Goal: Task Accomplishment & Management: Complete application form

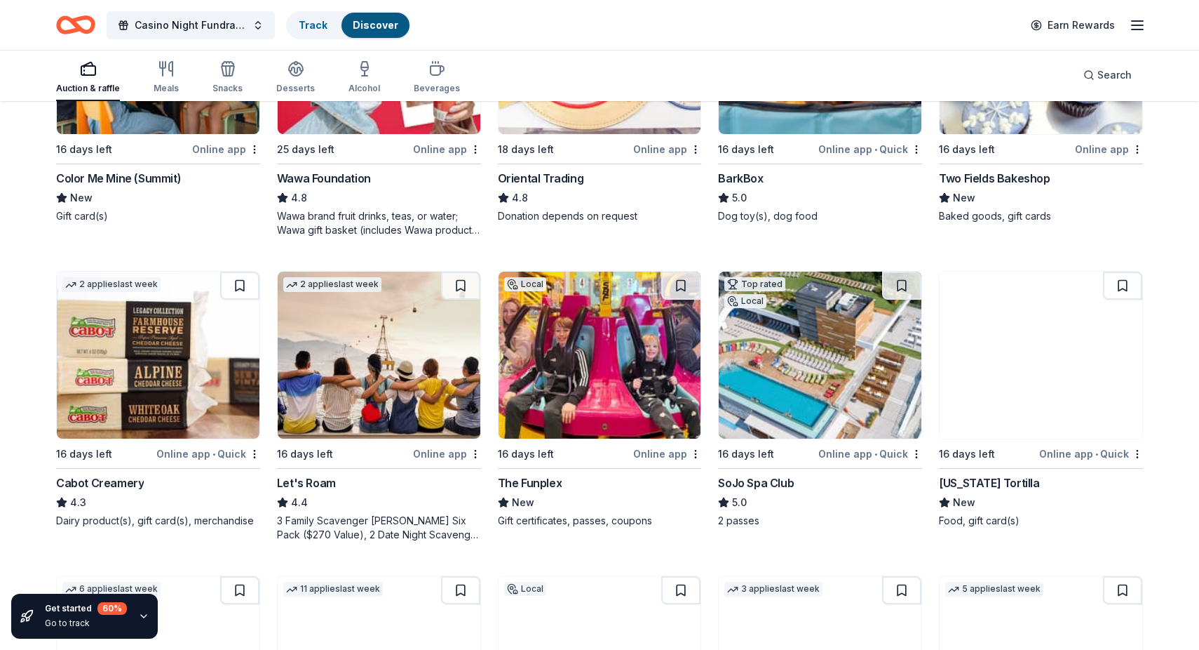
scroll to position [297, 0]
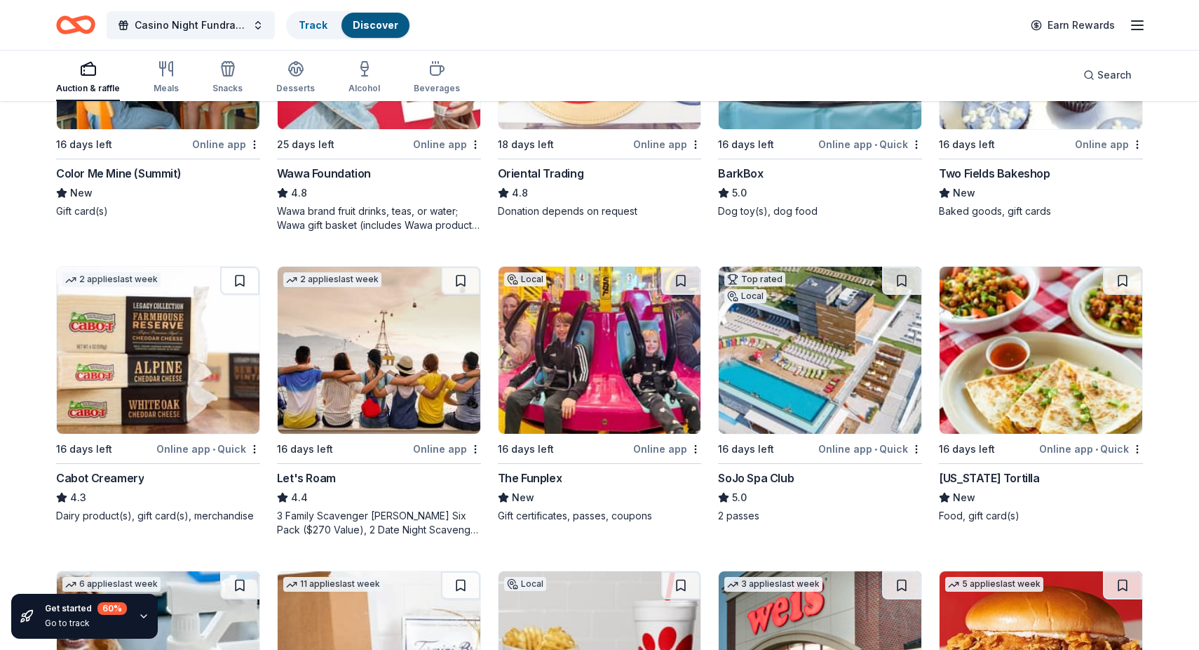
click at [181, 362] on img at bounding box center [158, 350] width 203 height 167
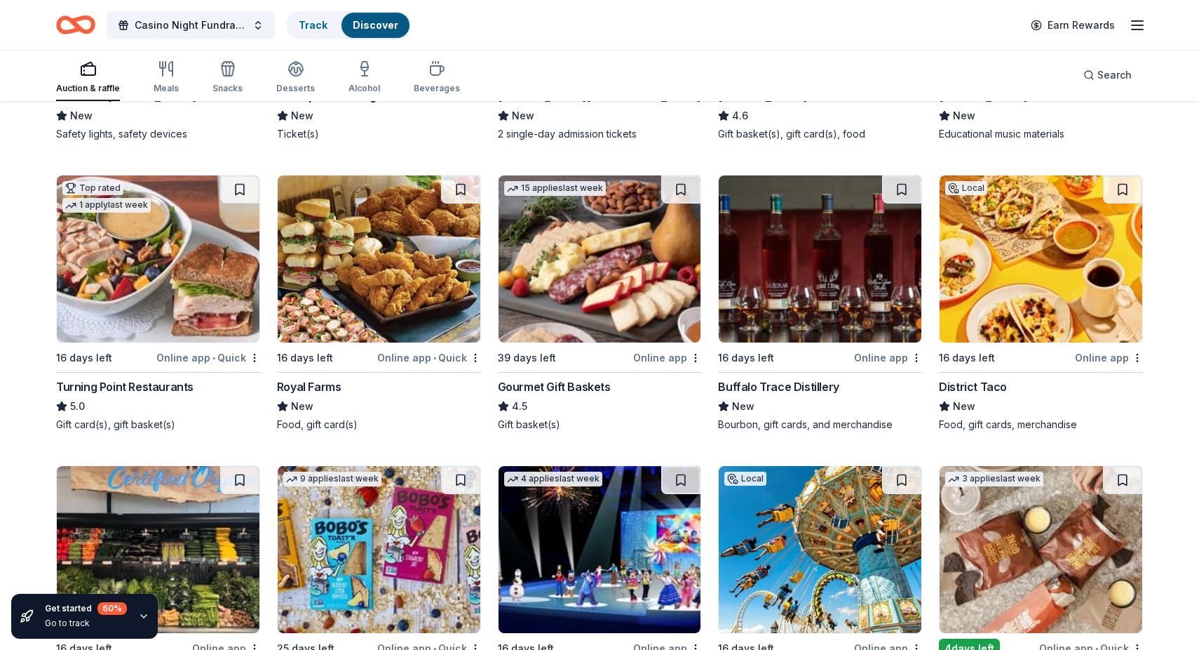
scroll to position [1289, 0]
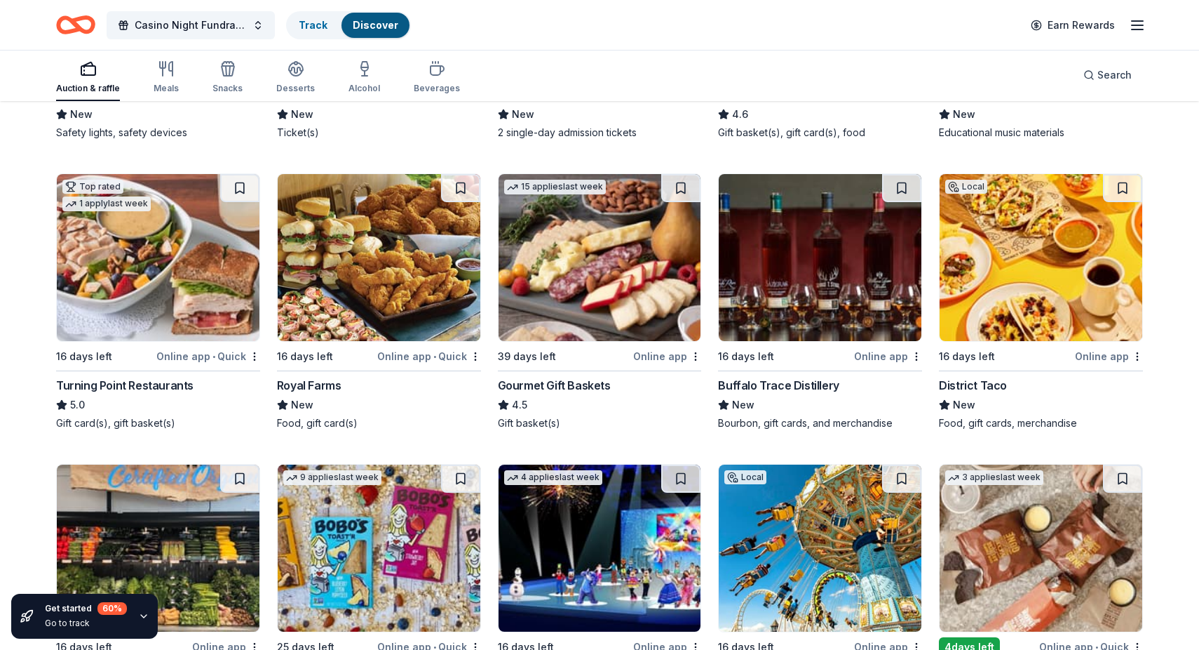
click at [206, 283] on img at bounding box center [158, 257] width 203 height 167
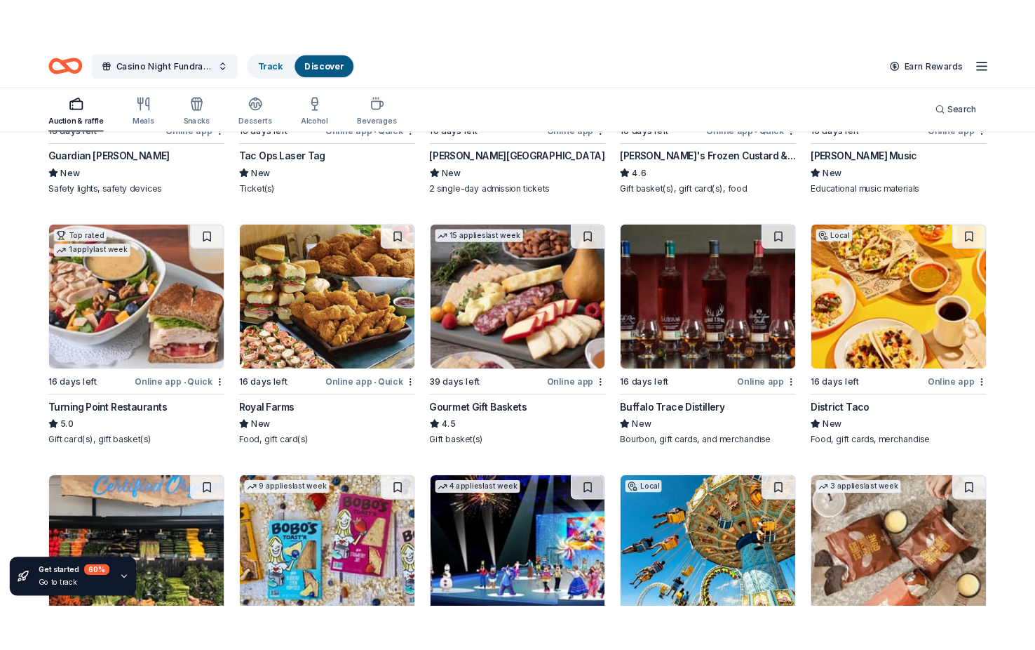
scroll to position [1268, 0]
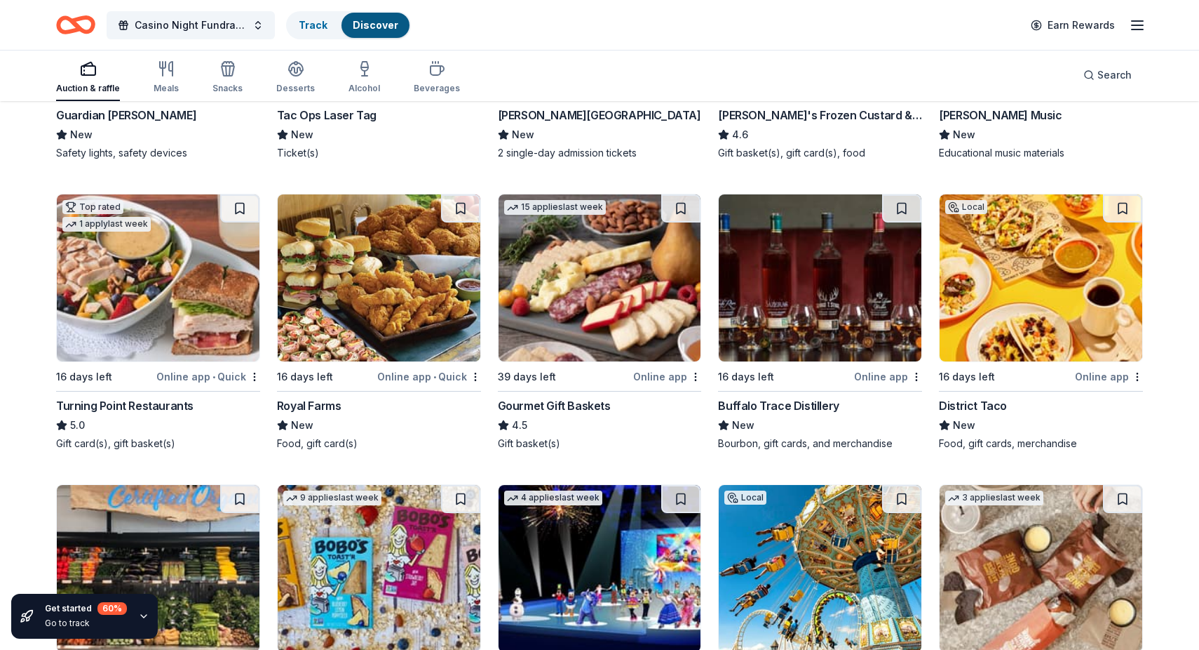
click at [574, 274] on img at bounding box center [600, 277] width 203 height 167
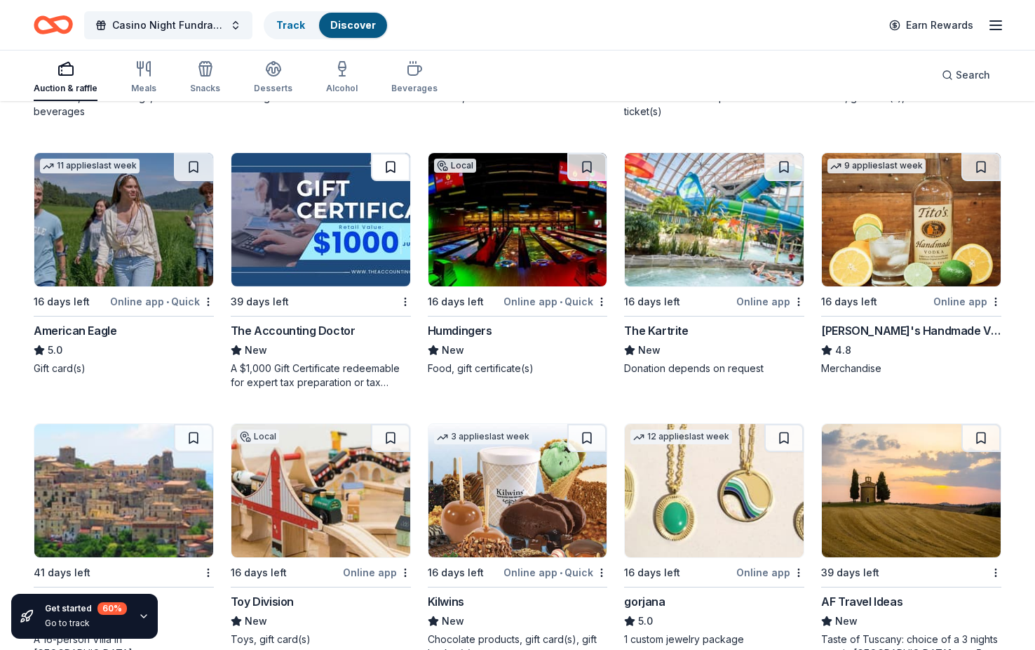
scroll to position [1704, 0]
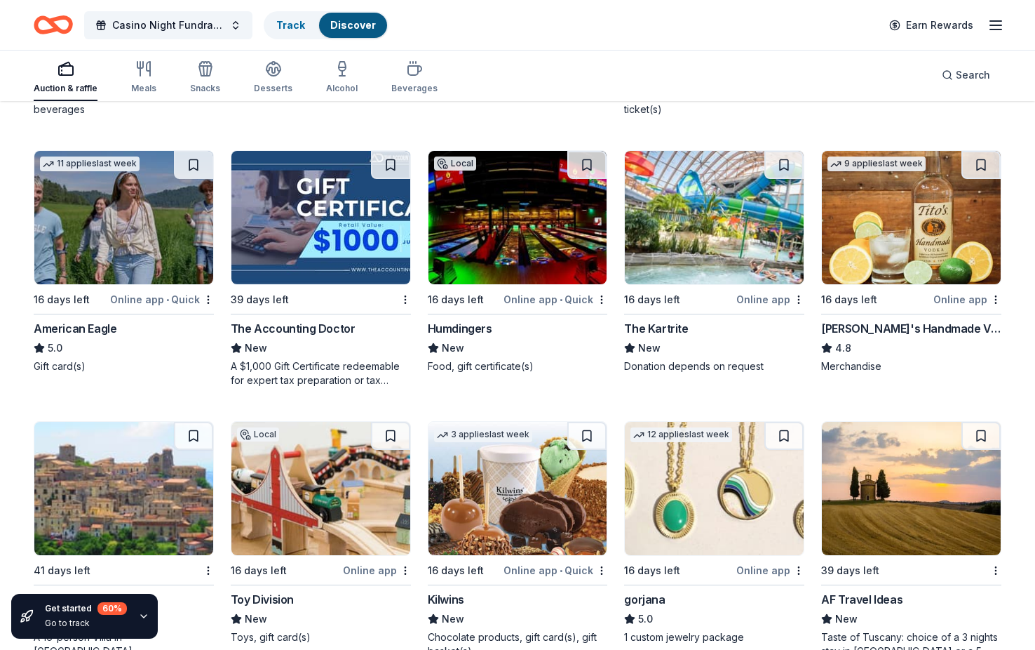
click at [126, 211] on img at bounding box center [123, 217] width 179 height 133
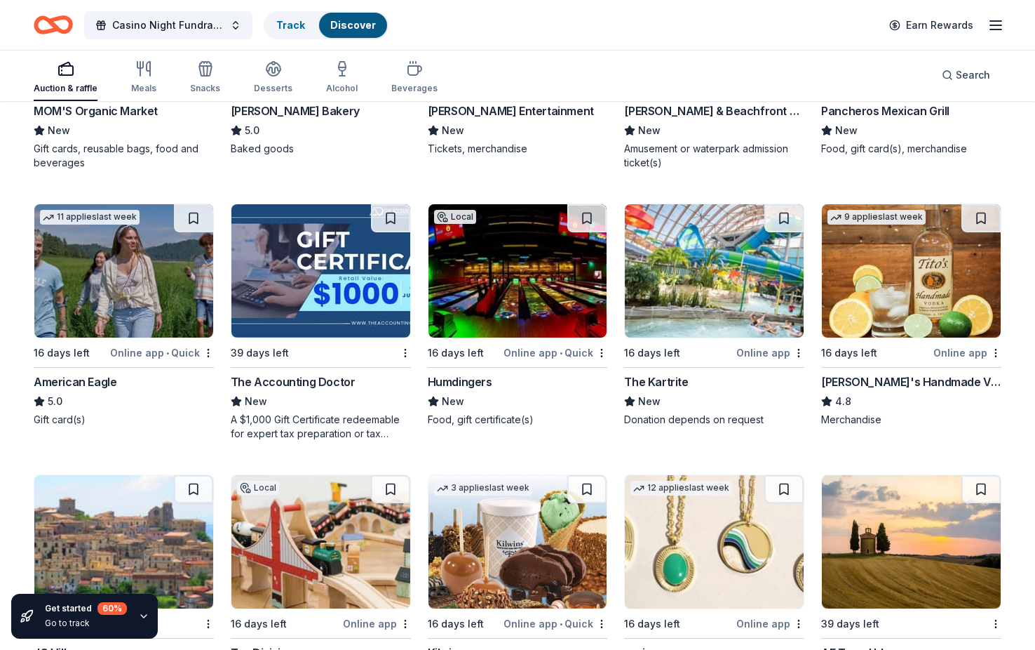
scroll to position [1650, 0]
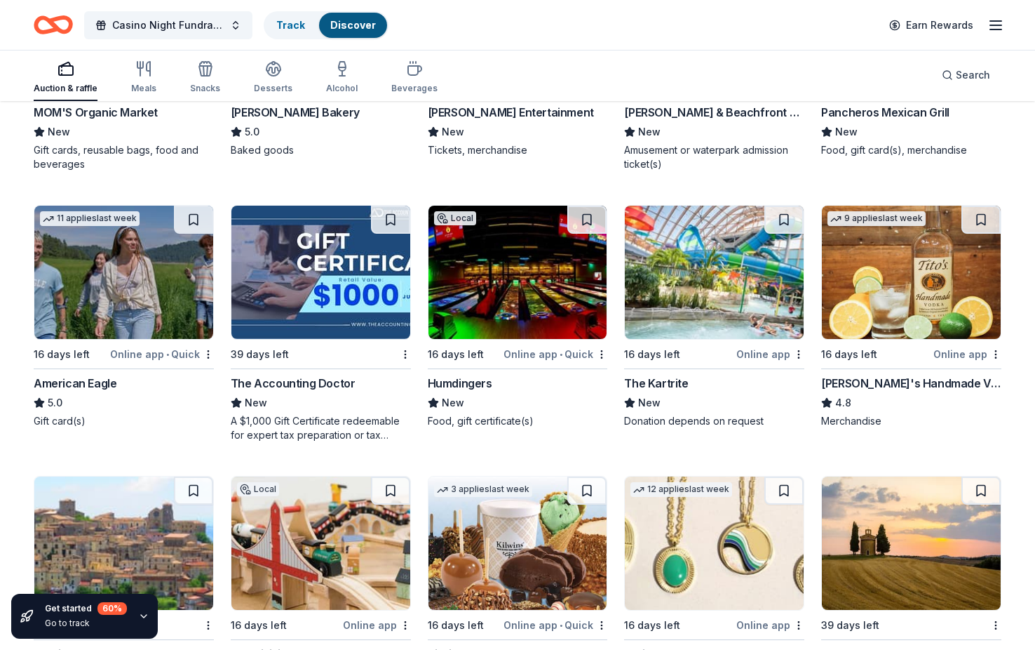
click at [917, 262] on img at bounding box center [911, 272] width 179 height 133
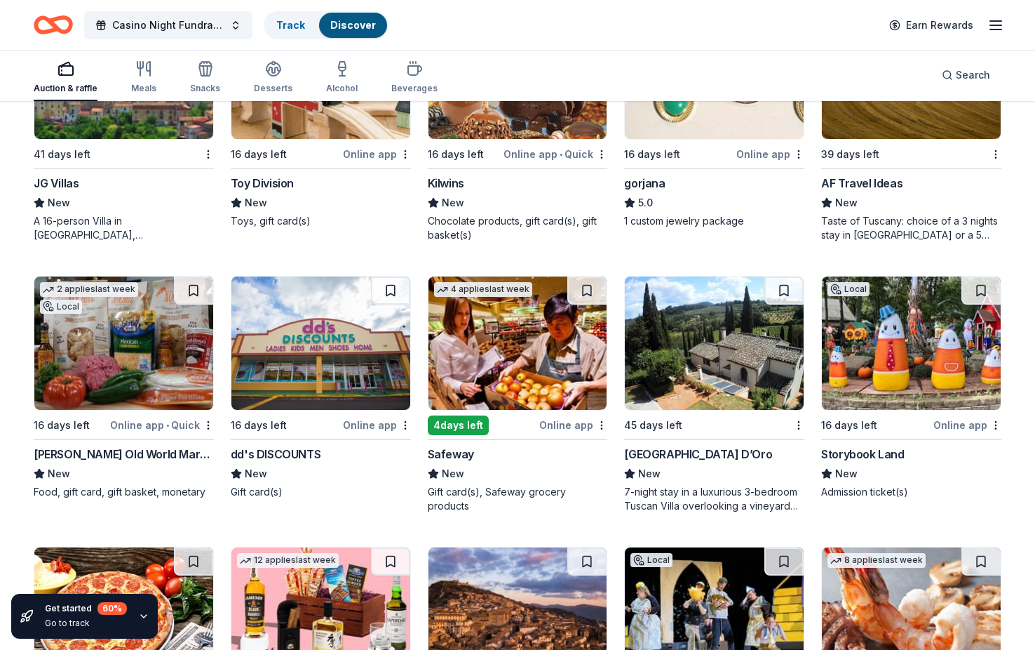
scroll to position [2121, 0]
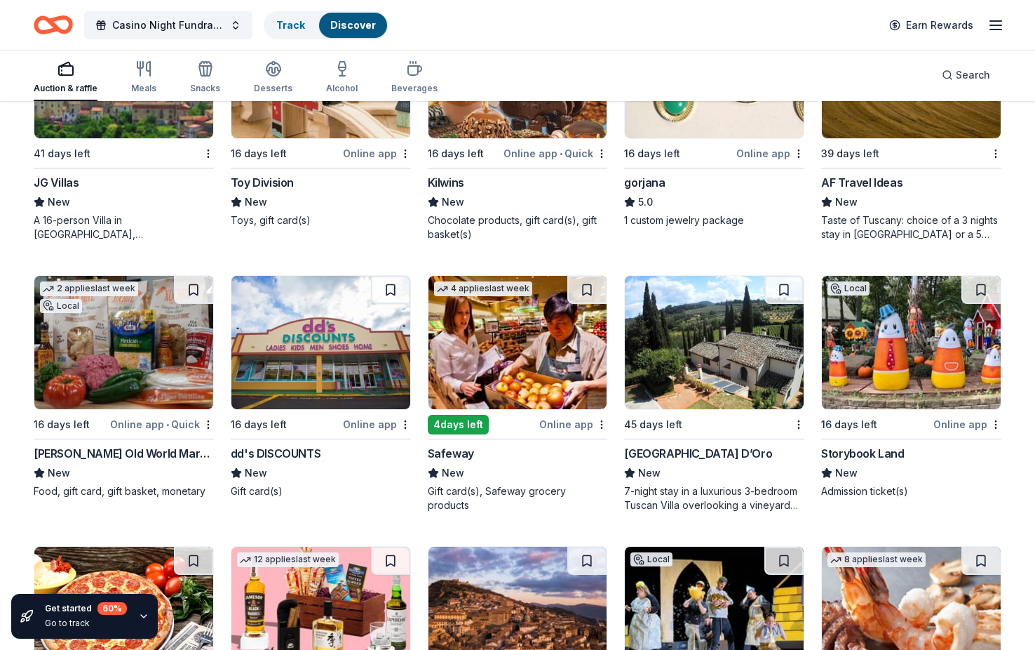
click at [116, 333] on img at bounding box center [123, 342] width 179 height 133
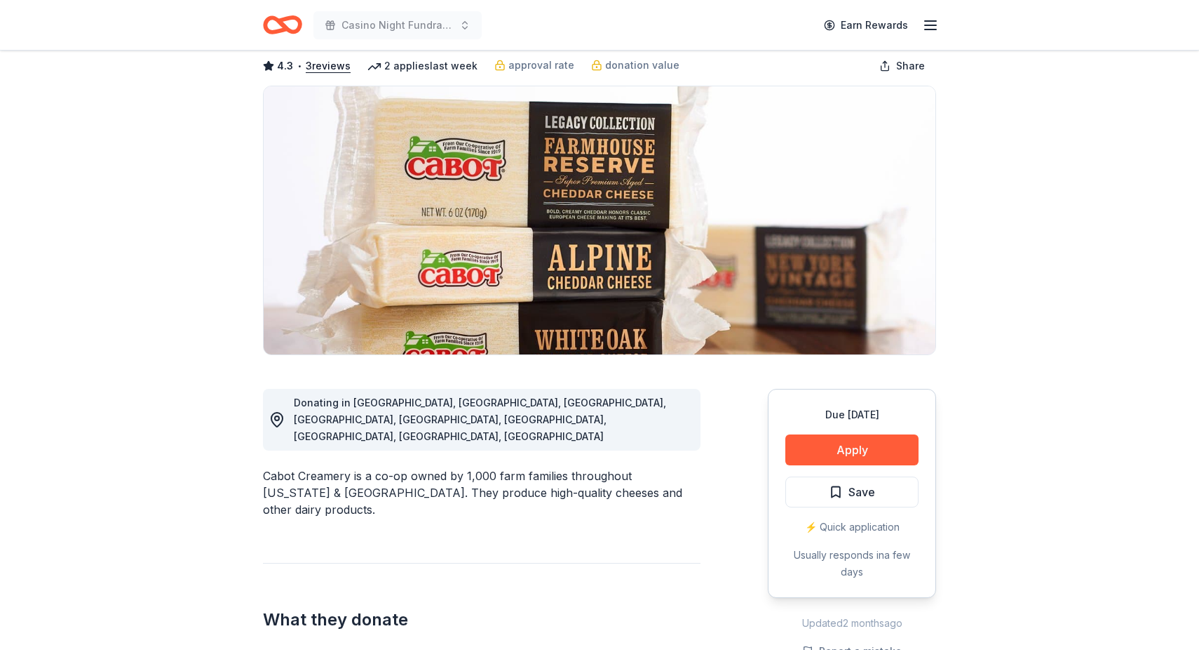
scroll to position [144, 0]
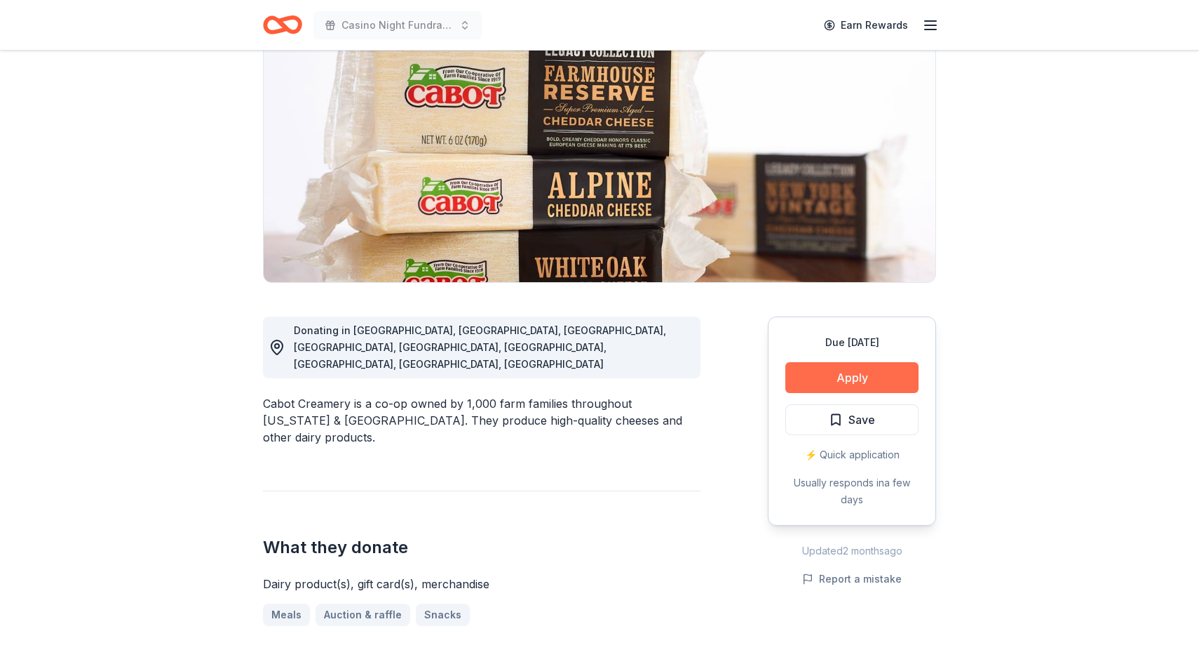
click at [833, 380] on button "Apply" at bounding box center [852, 377] width 133 height 31
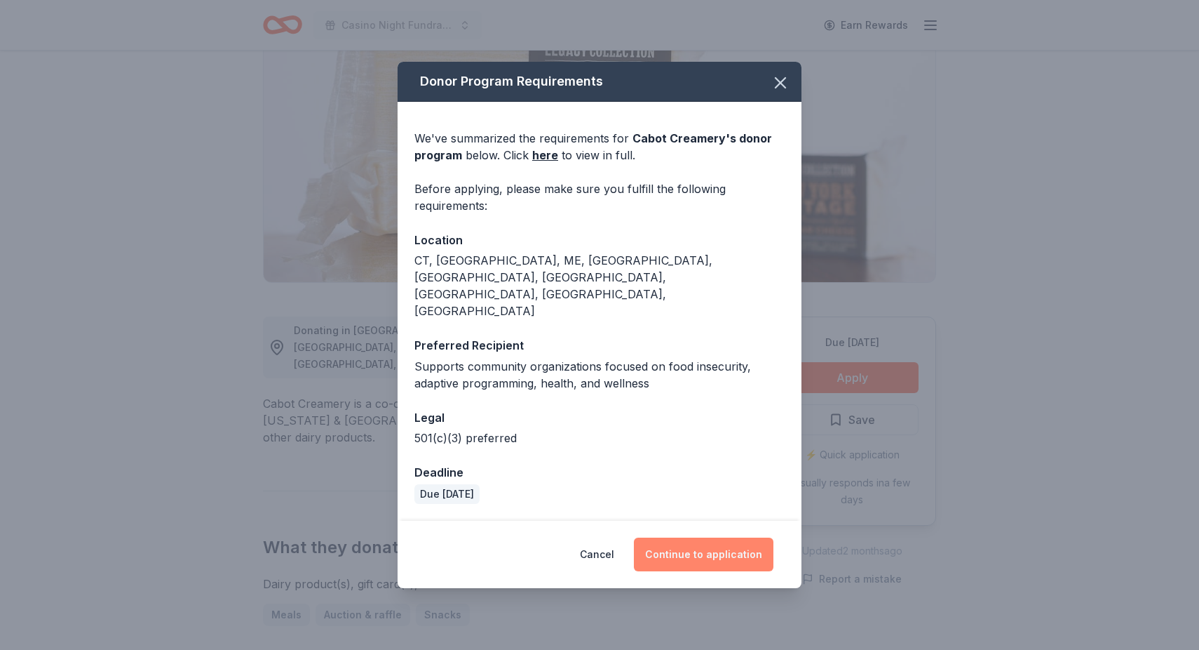
click at [694, 542] on button "Continue to application" at bounding box center [704, 554] width 140 height 34
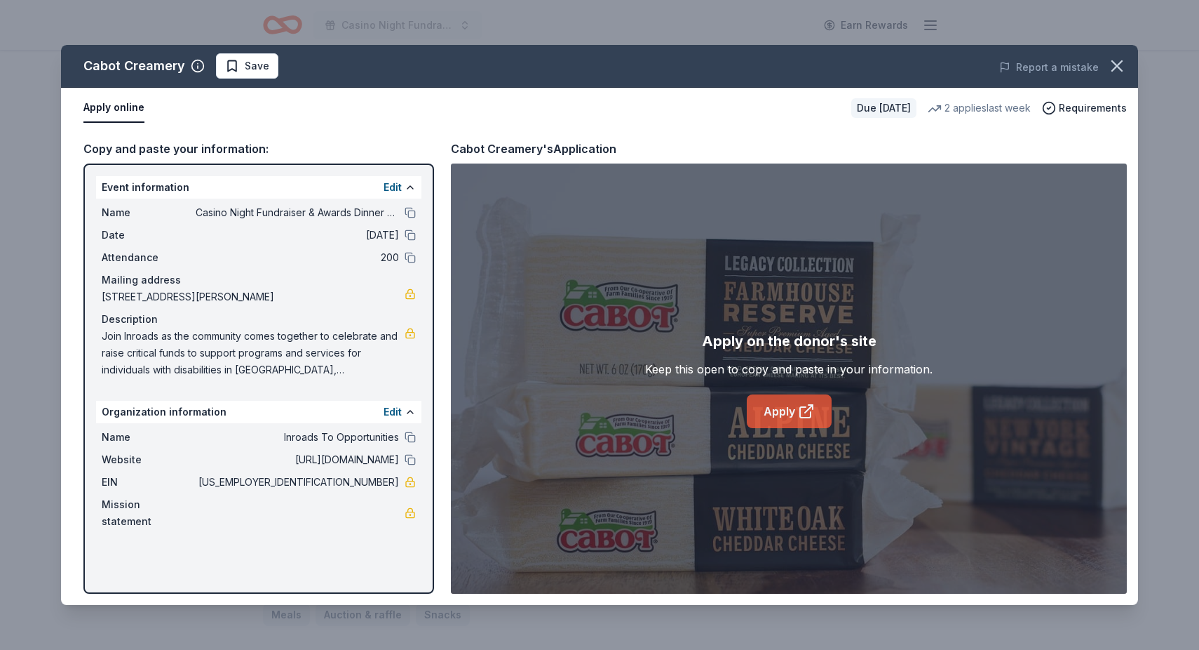
click at [785, 416] on link "Apply" at bounding box center [789, 411] width 85 height 34
click at [1115, 70] on icon "button" at bounding box center [1118, 66] width 20 height 20
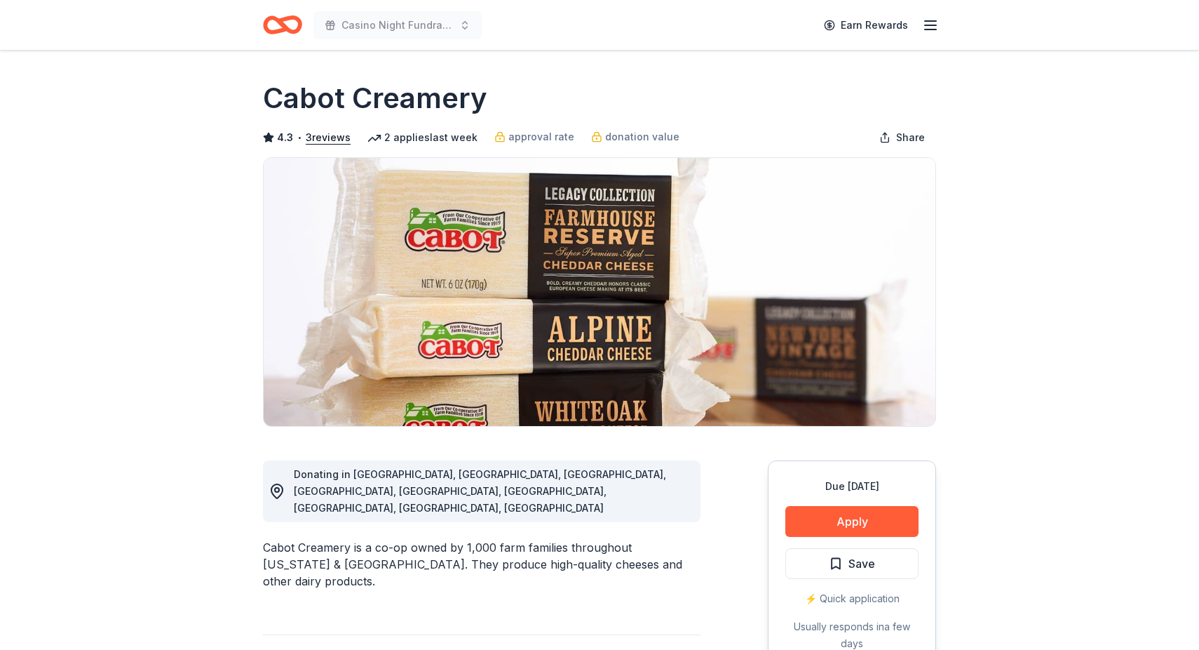
scroll to position [0, 0]
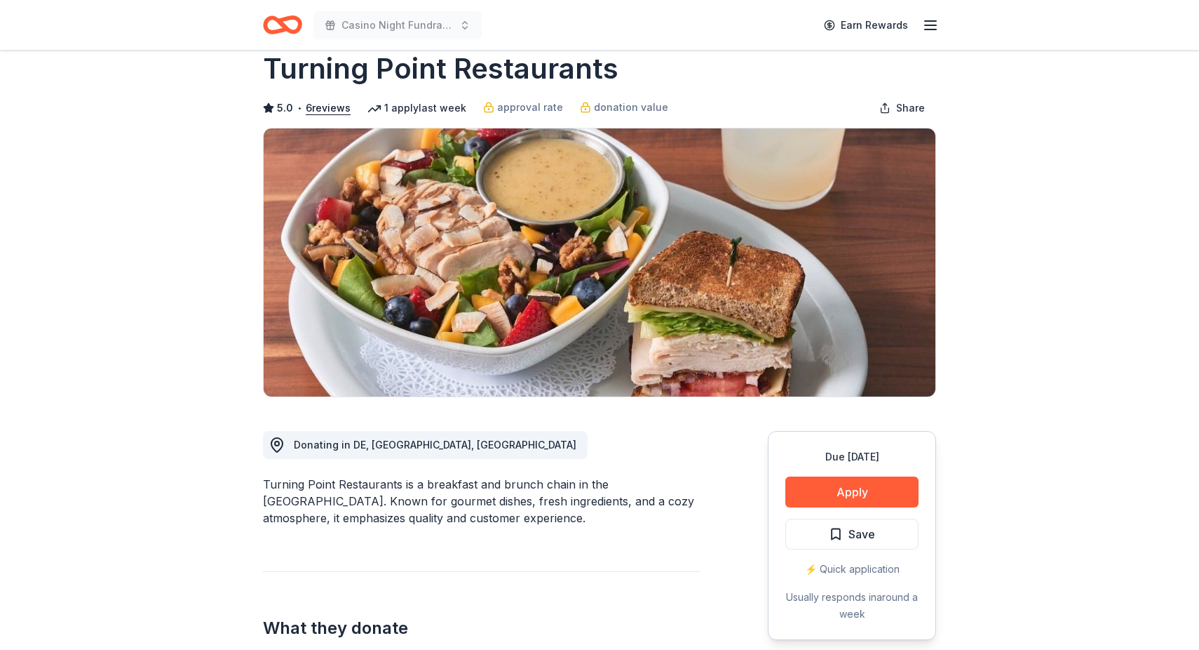
scroll to position [34, 0]
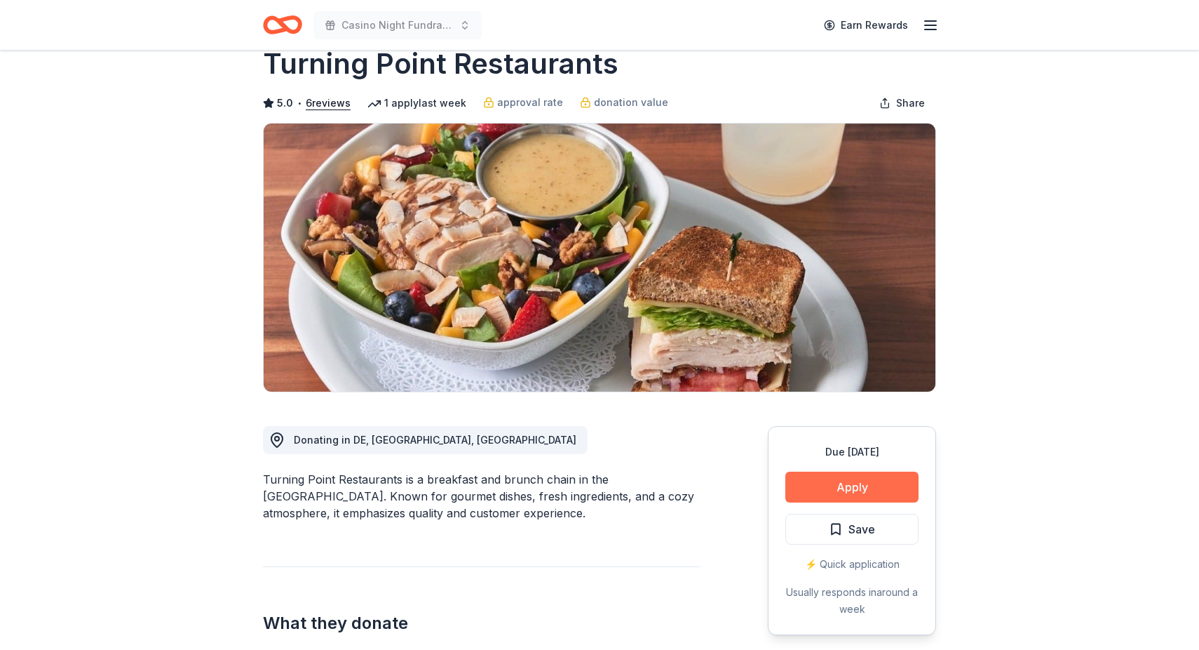
click at [835, 497] on button "Apply" at bounding box center [852, 486] width 133 height 31
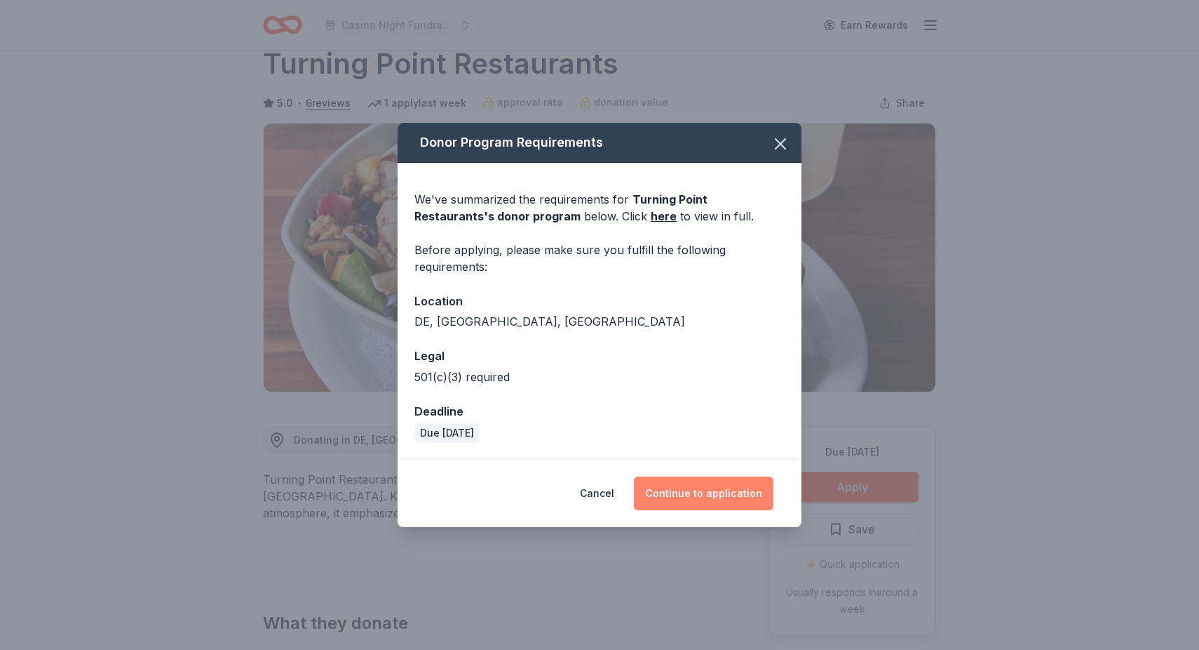
click at [725, 493] on button "Continue to application" at bounding box center [704, 493] width 140 height 34
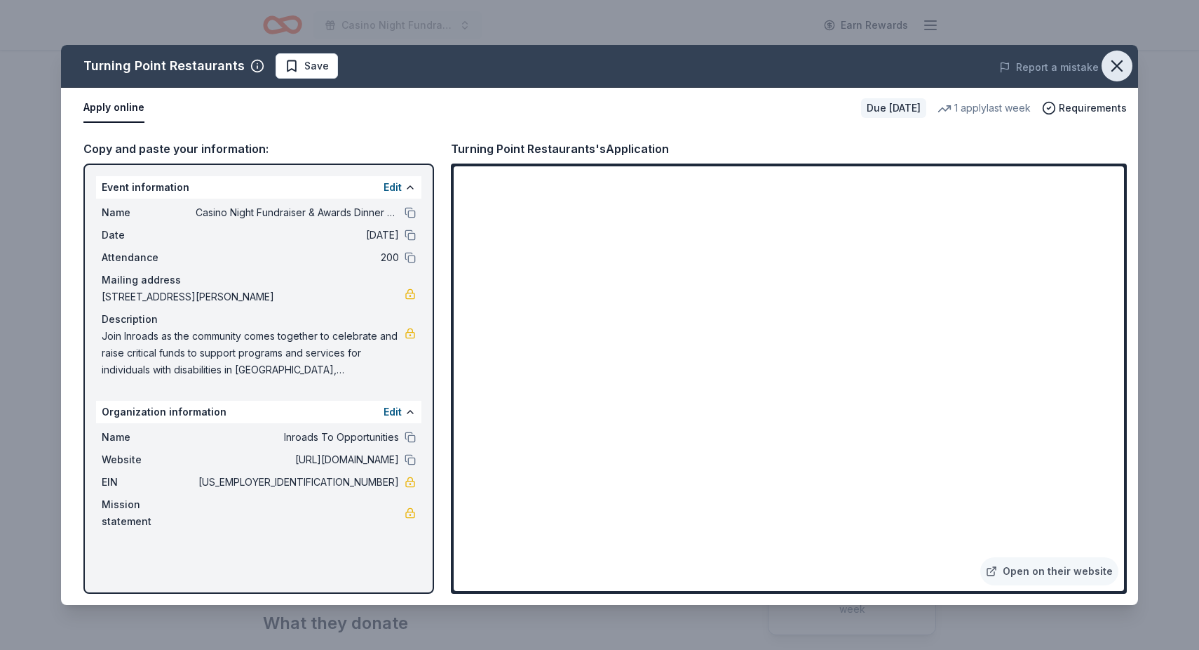
click at [1119, 69] on icon "button" at bounding box center [1118, 66] width 20 height 20
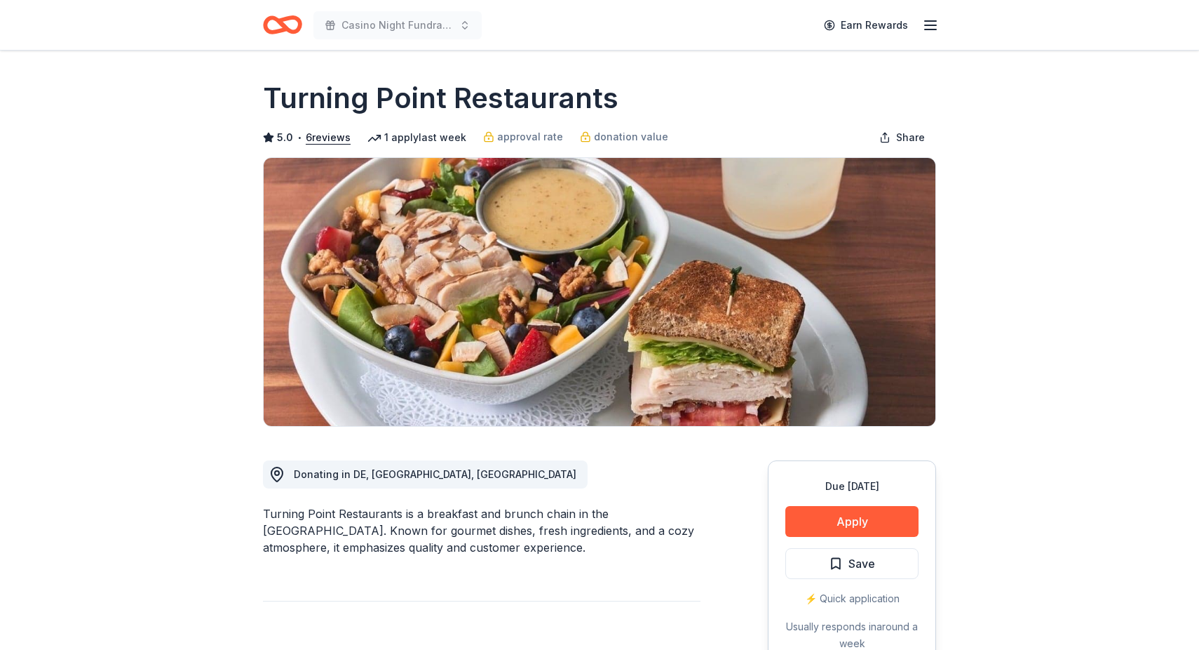
scroll to position [0, 0]
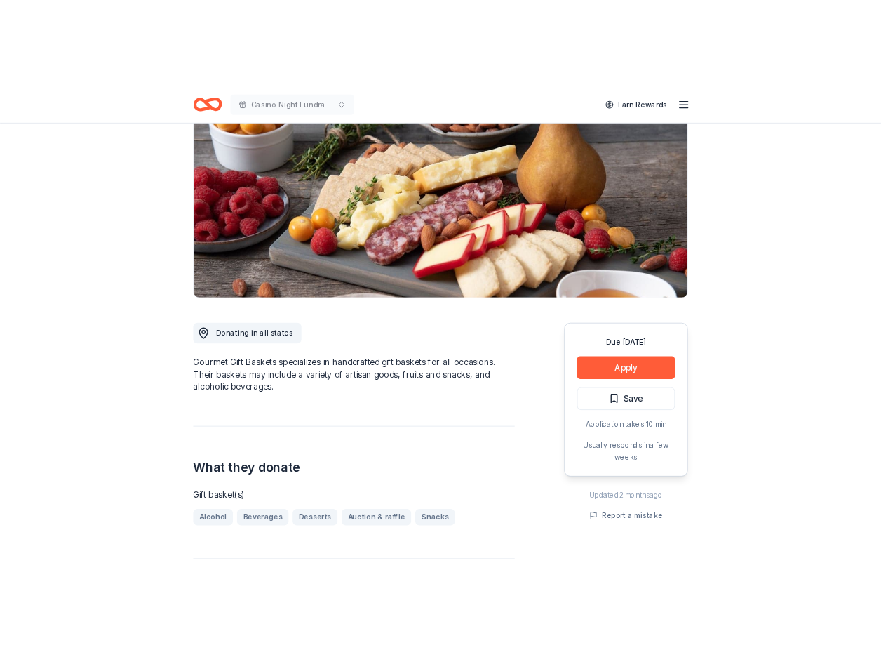
scroll to position [76, 0]
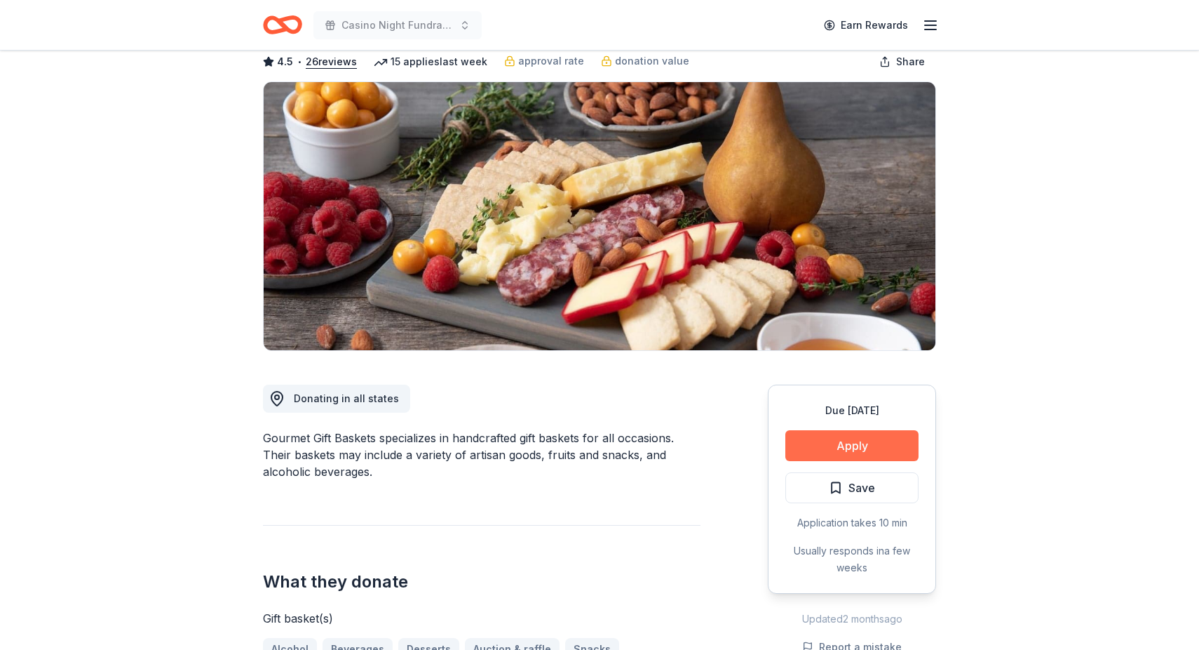
click at [869, 452] on button "Apply" at bounding box center [852, 445] width 133 height 31
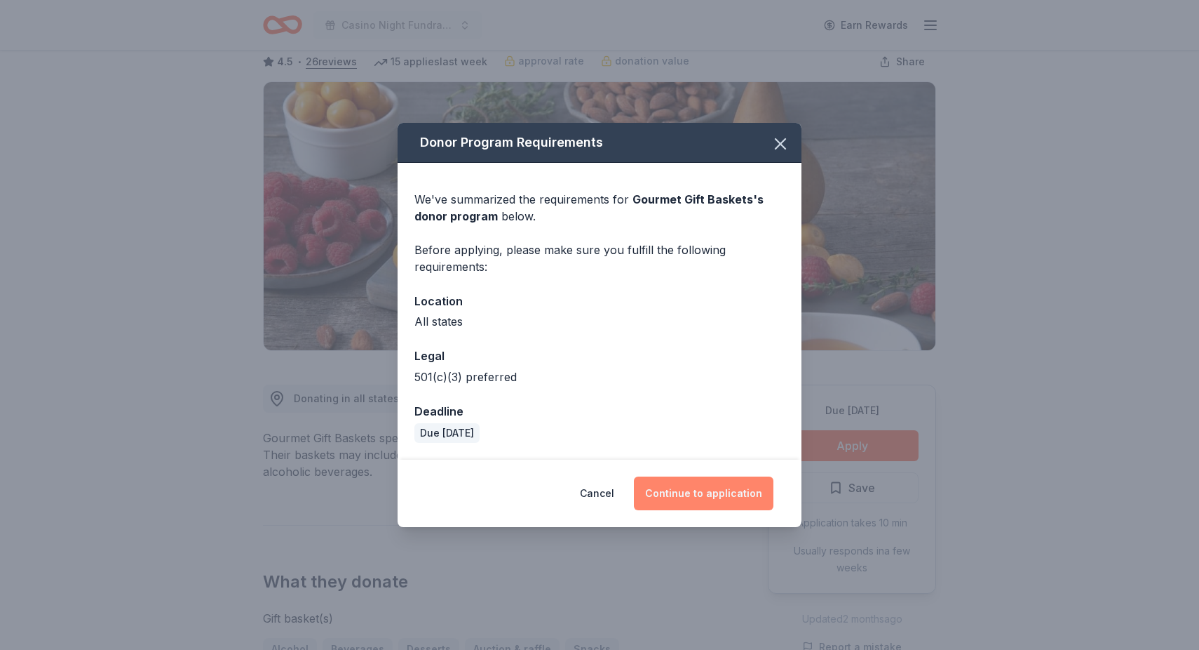
click at [721, 492] on button "Continue to application" at bounding box center [704, 493] width 140 height 34
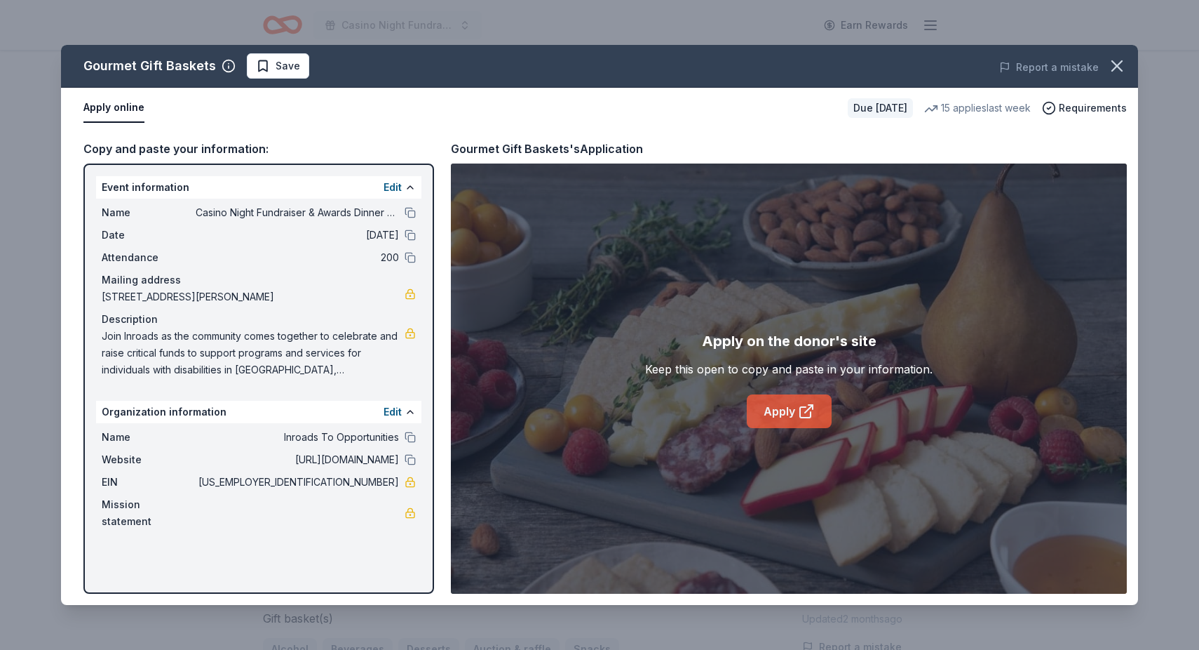
click at [779, 410] on link "Apply" at bounding box center [789, 411] width 85 height 34
drag, startPoint x: 341, startPoint y: 483, endPoint x: 396, endPoint y: 483, distance: 54.7
click at [396, 483] on span "[US_EMPLOYER_IDENTIFICATION_NUMBER]" at bounding box center [297, 481] width 203 height 17
drag, startPoint x: 398, startPoint y: 483, endPoint x: 337, endPoint y: 480, distance: 61.1
click at [337, 480] on span "[US_EMPLOYER_IDENTIFICATION_NUMBER]" at bounding box center [297, 481] width 203 height 17
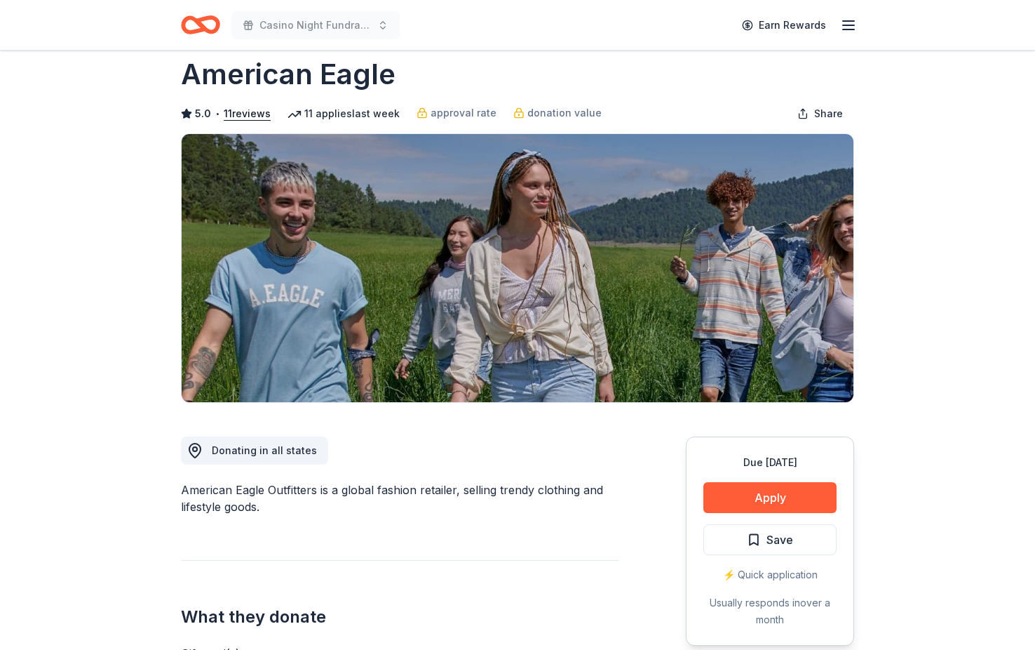
scroll to position [25, 0]
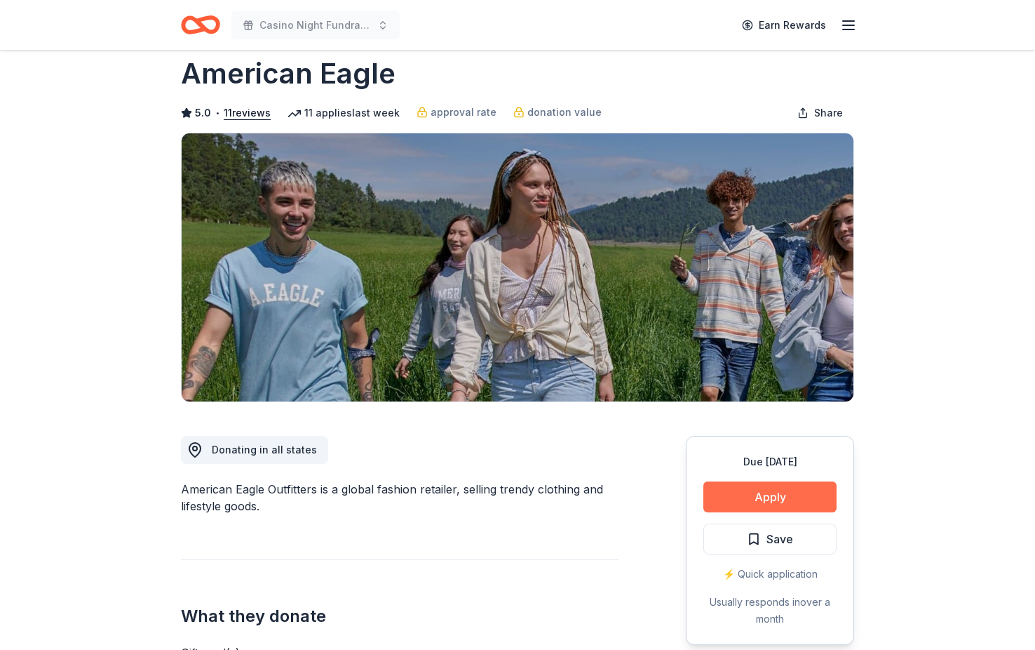
click at [816, 504] on button "Apply" at bounding box center [770, 496] width 133 height 31
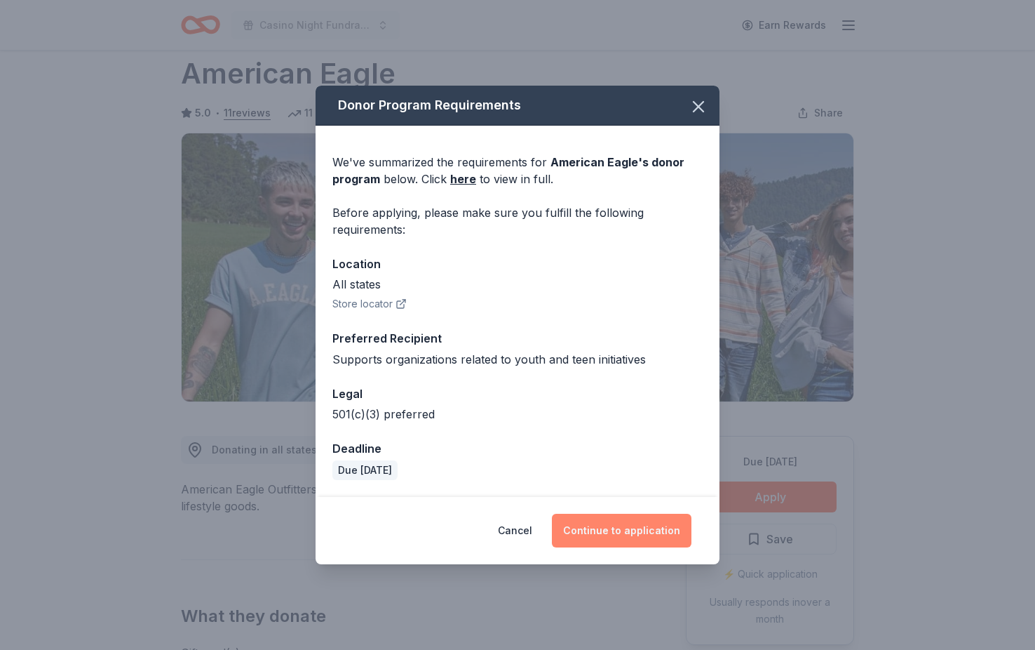
click at [646, 529] on button "Continue to application" at bounding box center [622, 530] width 140 height 34
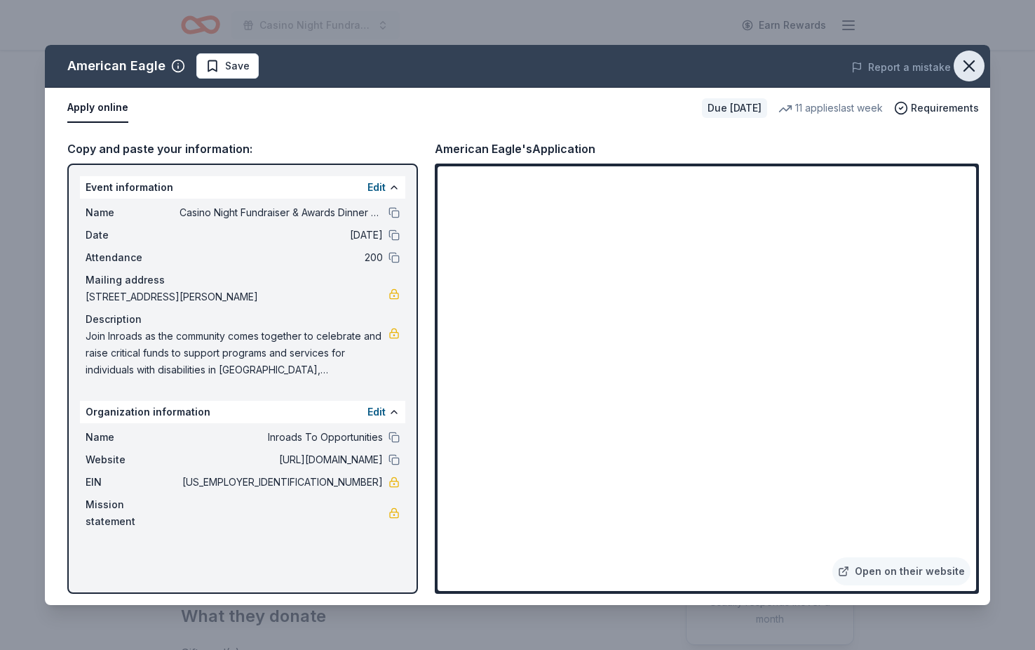
click at [971, 52] on button "button" at bounding box center [969, 66] width 31 height 31
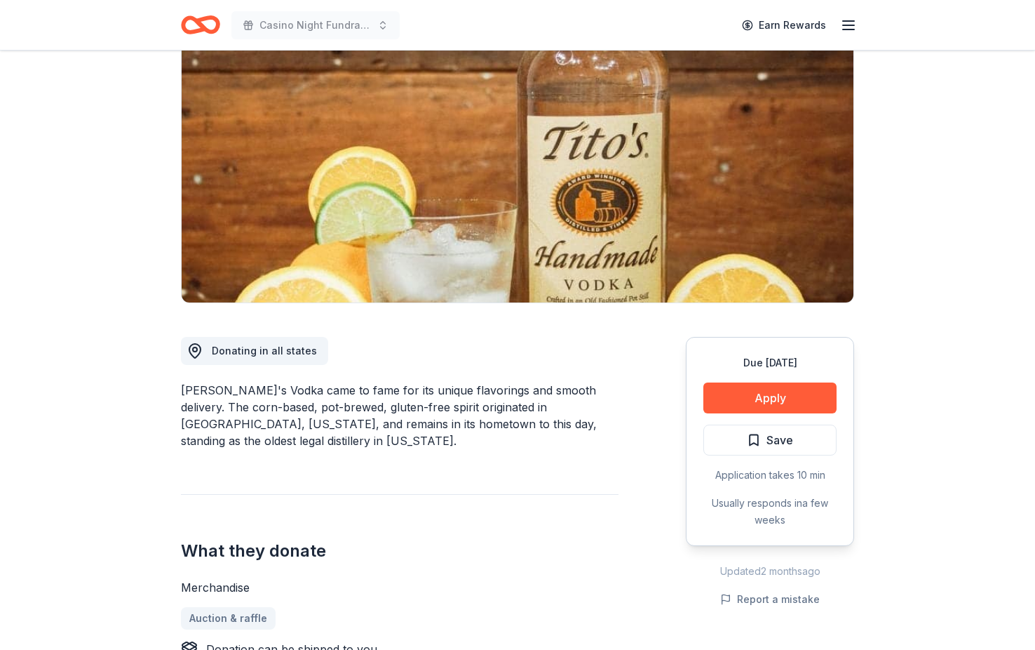
scroll to position [138, 0]
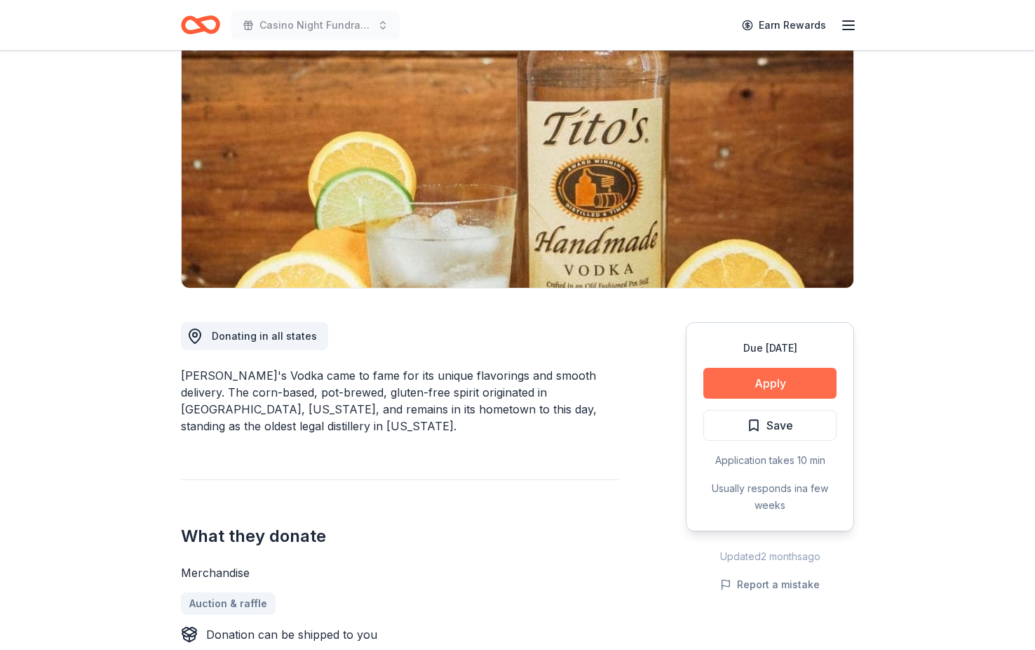
click at [806, 376] on button "Apply" at bounding box center [770, 383] width 133 height 31
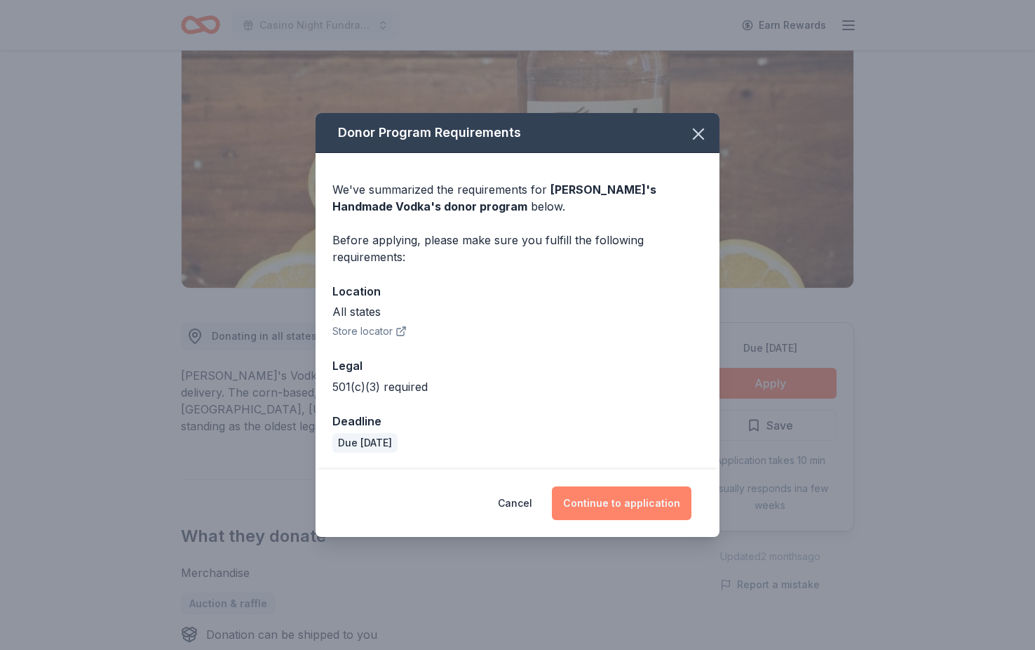
click at [621, 501] on button "Continue to application" at bounding box center [622, 503] width 140 height 34
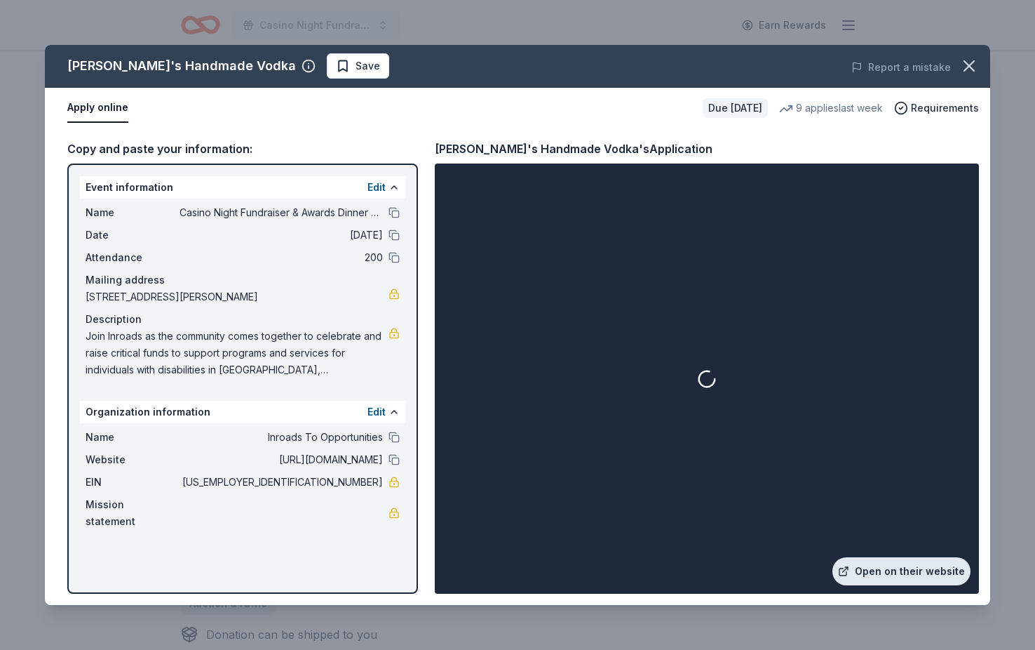
click at [910, 575] on link "Open on their website" at bounding box center [902, 571] width 138 height 28
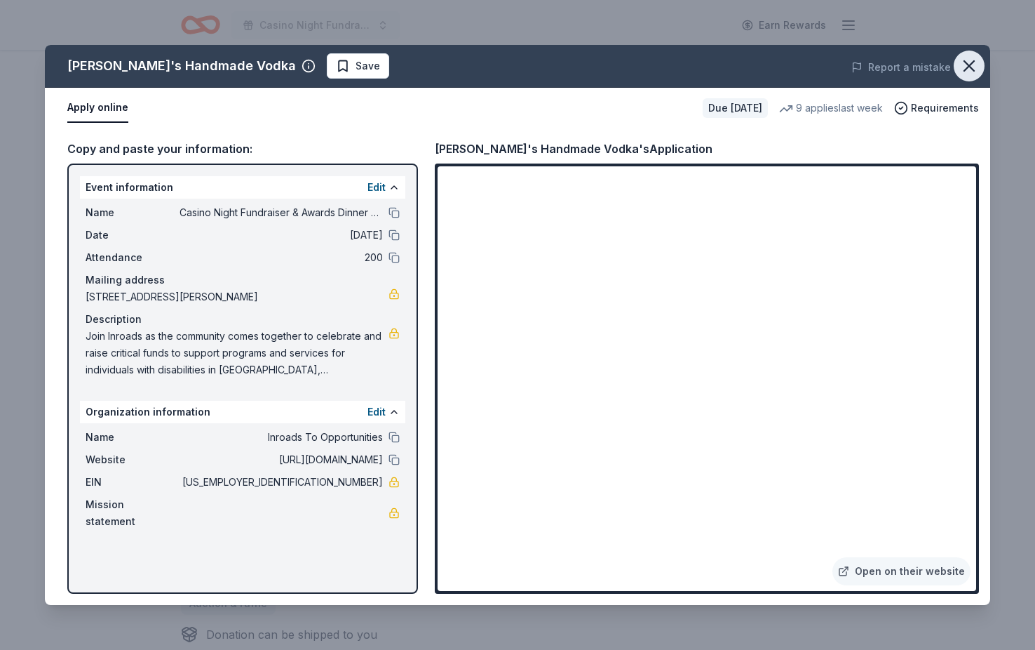
click at [969, 63] on icon "button" at bounding box center [970, 66] width 20 height 20
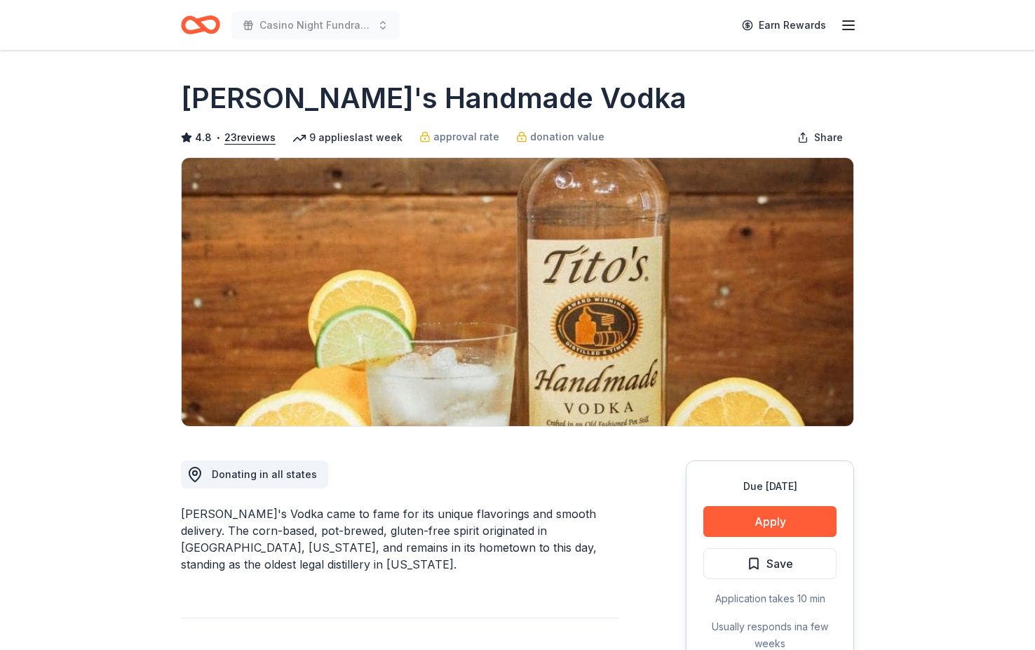
scroll to position [0, 0]
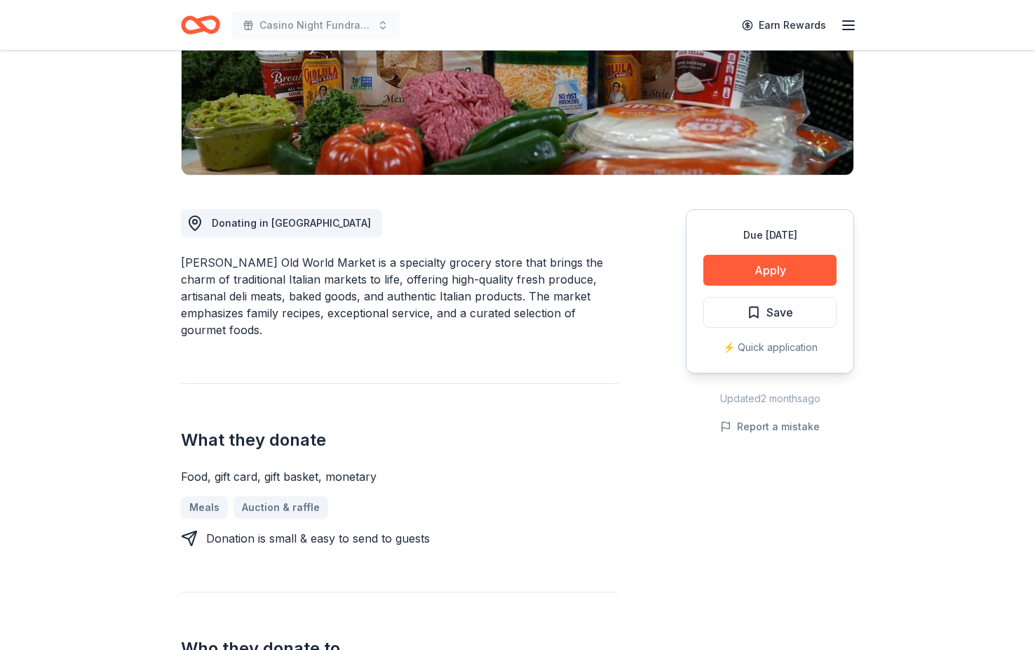
scroll to position [184, 0]
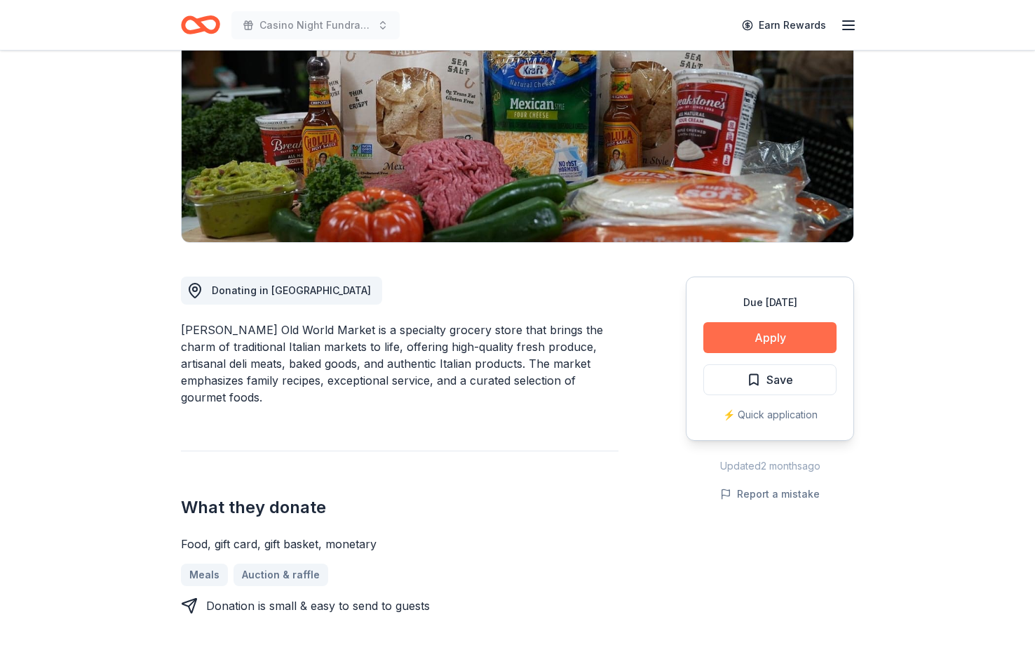
click at [791, 337] on button "Apply" at bounding box center [770, 337] width 133 height 31
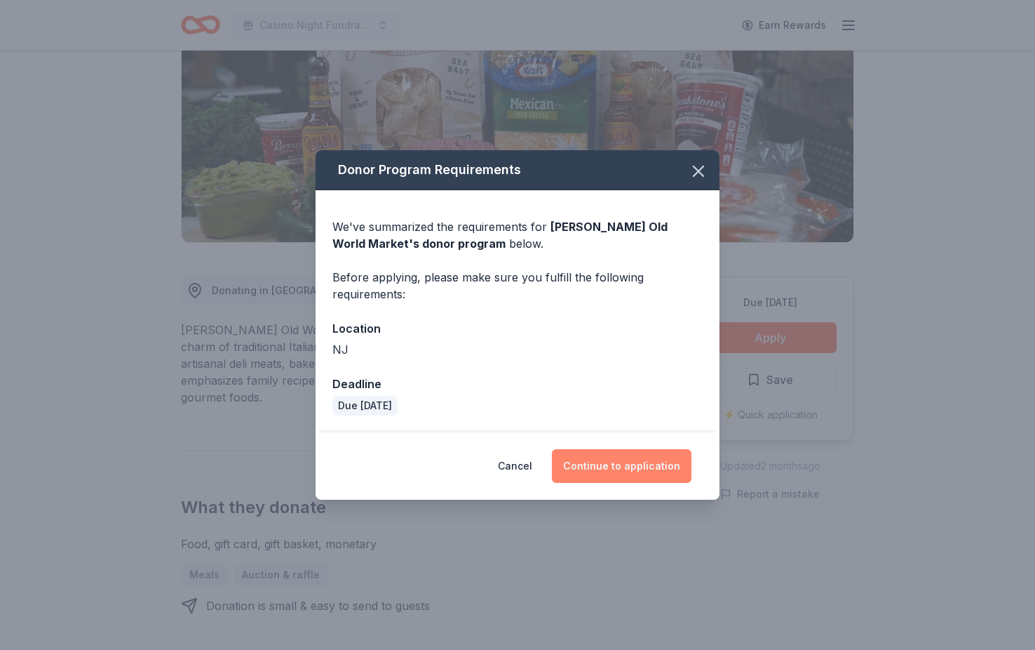
click at [632, 462] on button "Continue to application" at bounding box center [622, 466] width 140 height 34
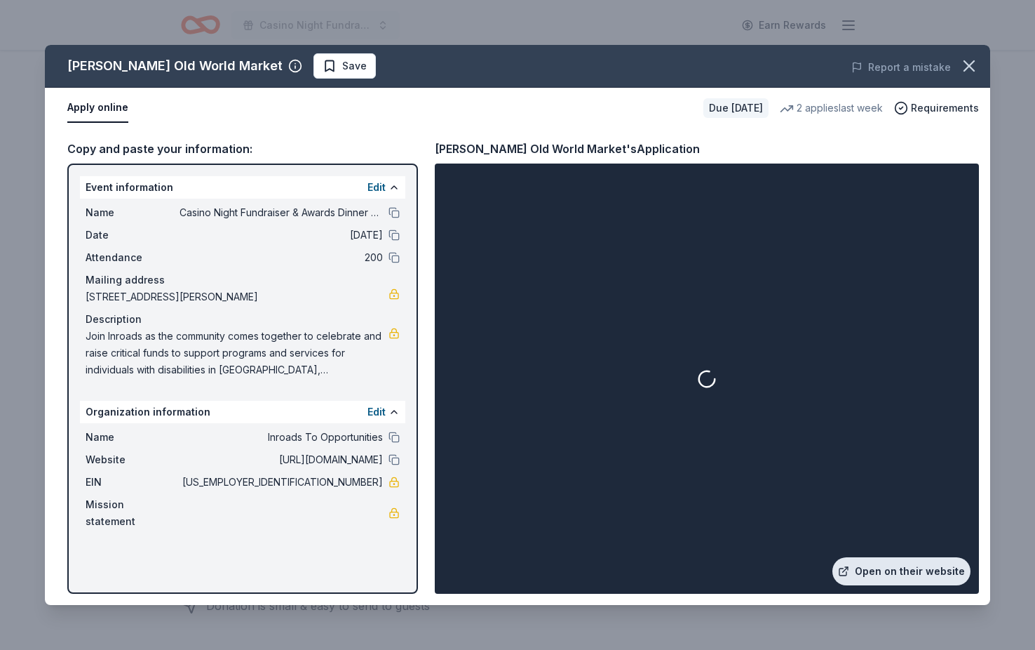
click at [895, 560] on link "Open on their website" at bounding box center [902, 571] width 138 height 28
